Goal: Task Accomplishment & Management: Use online tool/utility

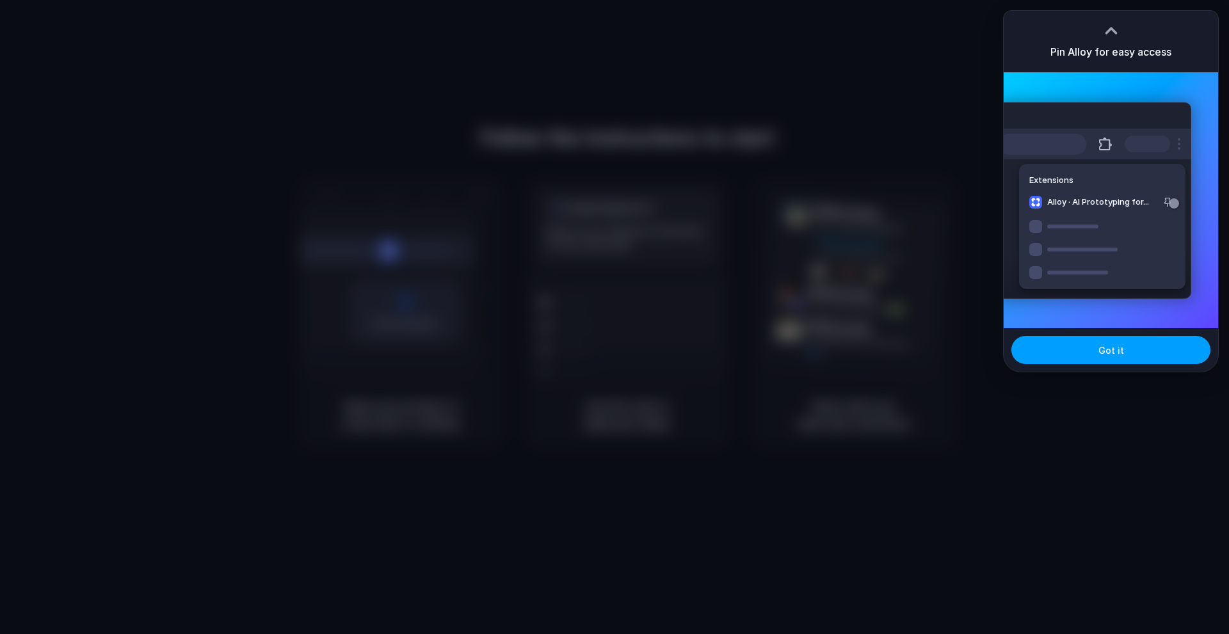
click at [1088, 354] on button "Got it" at bounding box center [1110, 350] width 199 height 28
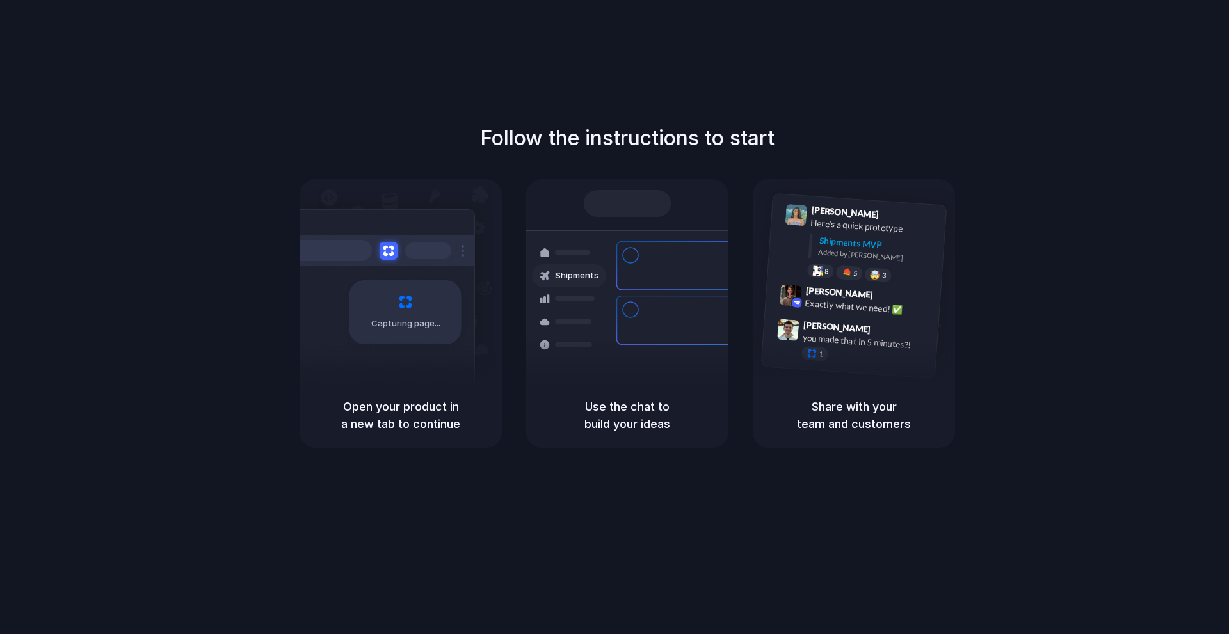
click at [1109, 313] on div "Follow the instructions to start Capturing page Open your product in a new tab …" at bounding box center [627, 285] width 1229 height 325
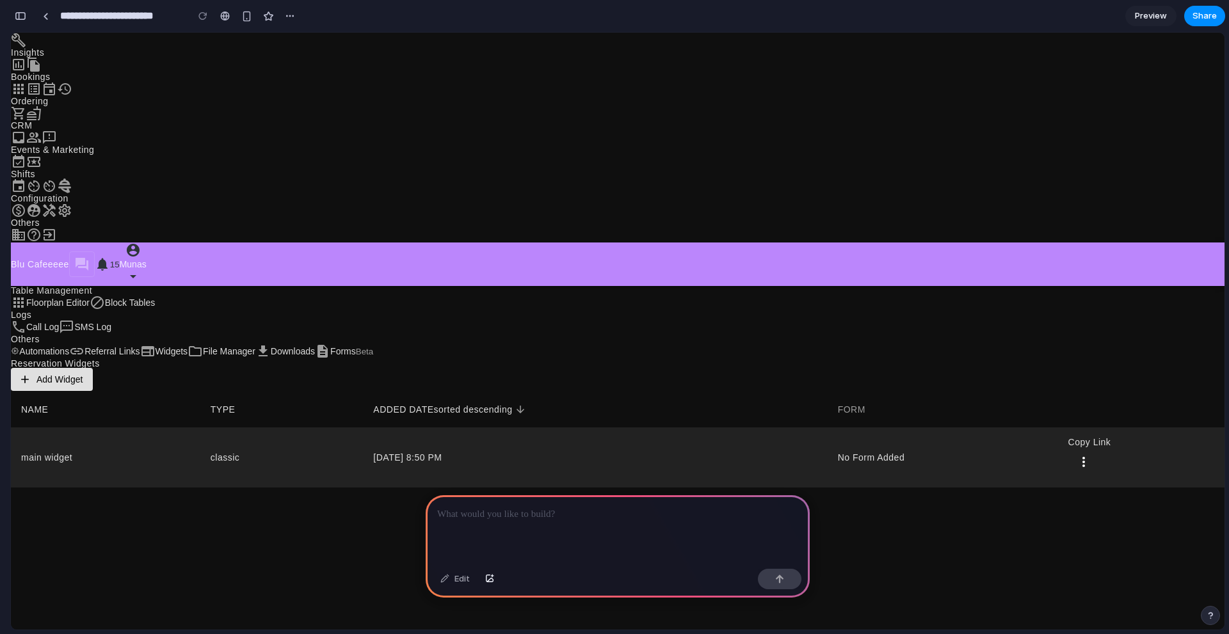
click at [200, 427] on td "main widget" at bounding box center [105, 457] width 189 height 60
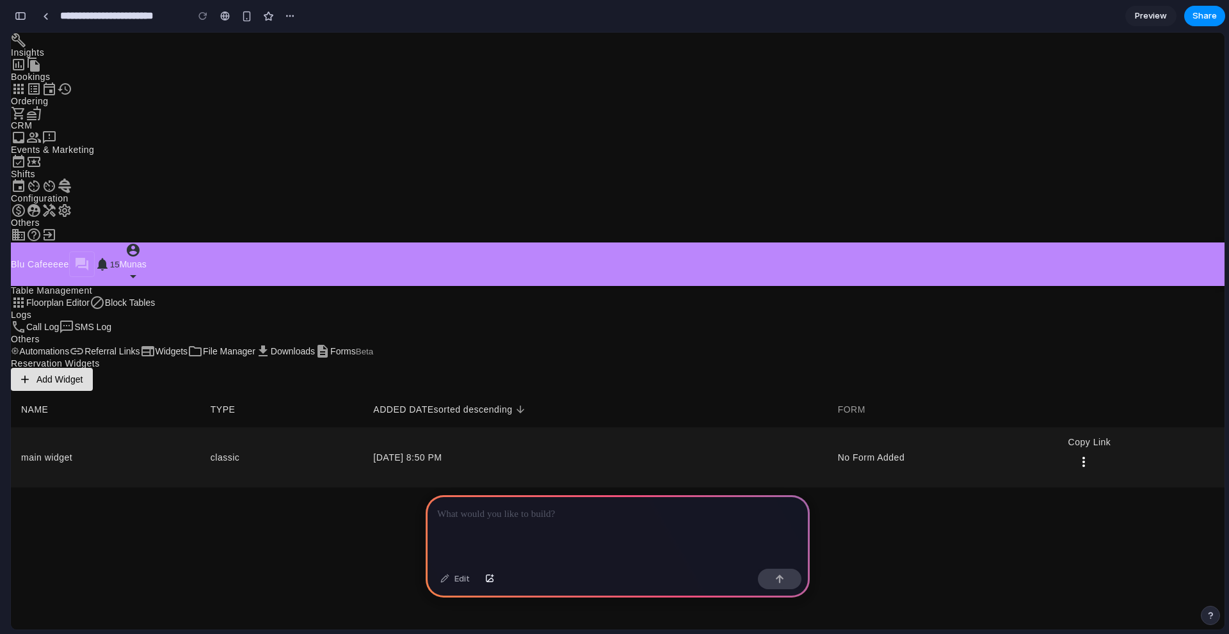
click at [471, 521] on div at bounding box center [618, 529] width 384 height 68
click at [674, 370] on div "Reservation Widgets Add Widget NAME TYPE ADDED DATE sorted descending FORM main…" at bounding box center [617, 423] width 1213 height 129
click at [147, 243] on div "15 Munas" at bounding box center [107, 265] width 77 height 44
click at [507, 540] on div at bounding box center [618, 529] width 384 height 68
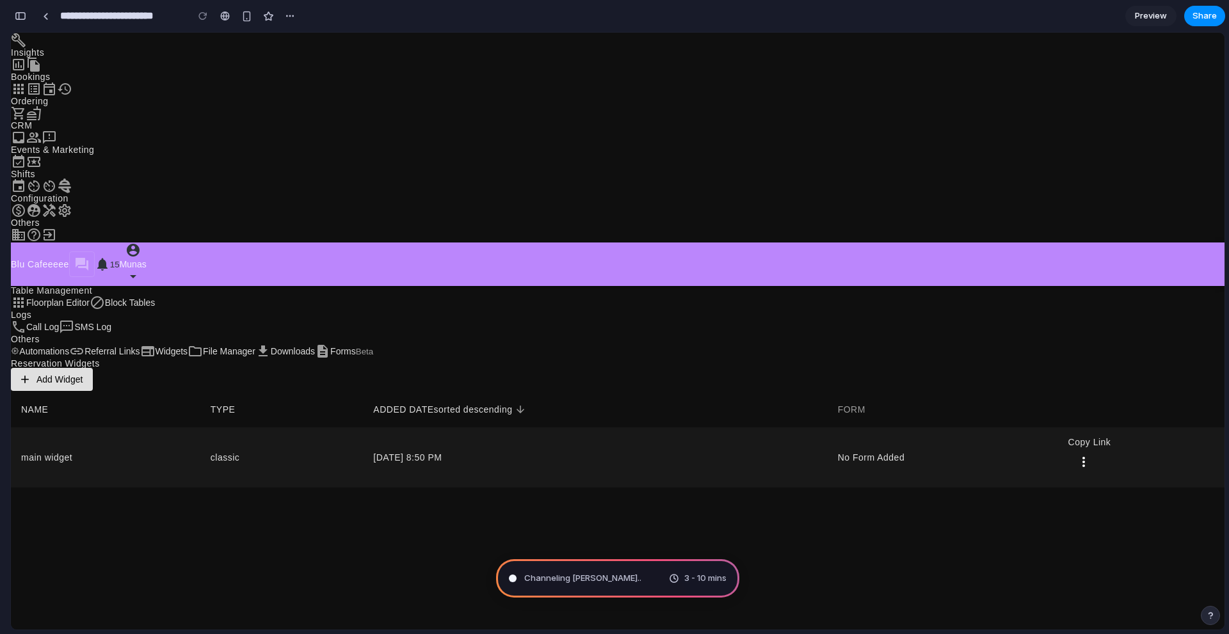
click at [593, 582] on span "Channeling [PERSON_NAME] .." at bounding box center [582, 578] width 117 height 13
click at [83, 373] on span "Add Widget" at bounding box center [51, 379] width 61 height 13
click at [168, 335] on div "Others Automations Referral Links Widgets File Manager Downloads Forms Beta" at bounding box center [617, 347] width 1213 height 24
click at [69, 347] on button "Automations" at bounding box center [40, 351] width 58 height 9
click at [139, 347] on p "Referral Links" at bounding box center [111, 351] width 55 height 9
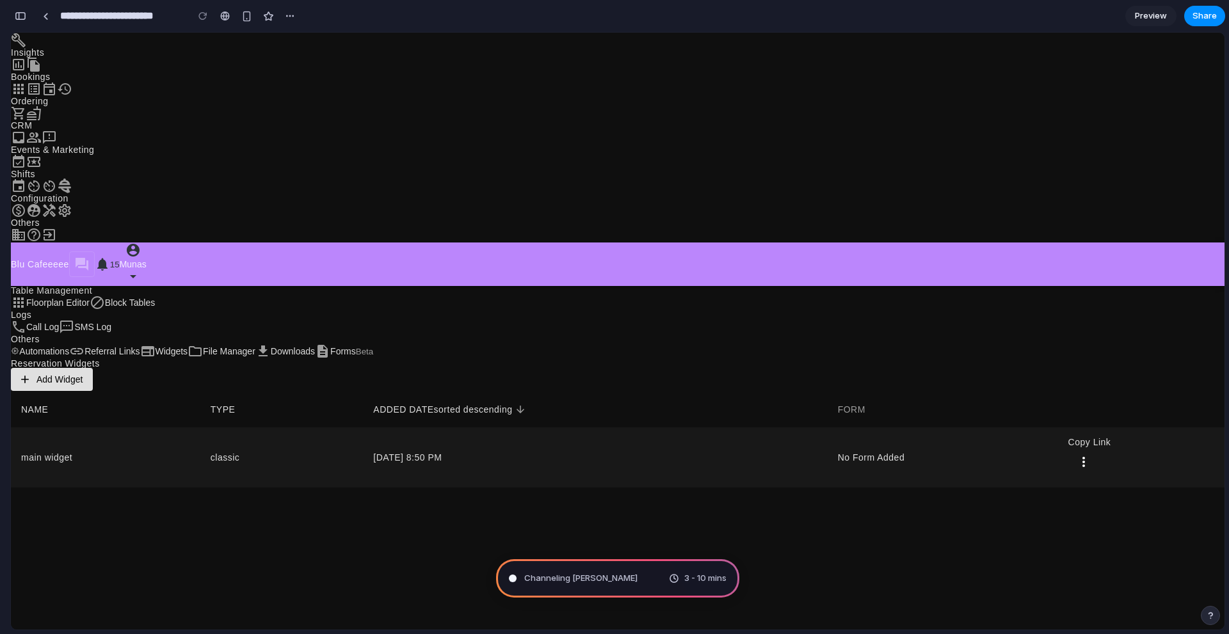
click at [155, 347] on p "Widgets" at bounding box center [171, 351] width 33 height 9
type input "**********"
